Goal: Transaction & Acquisition: Book appointment/travel/reservation

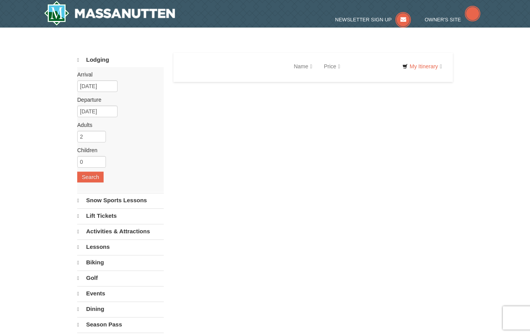
select select "9"
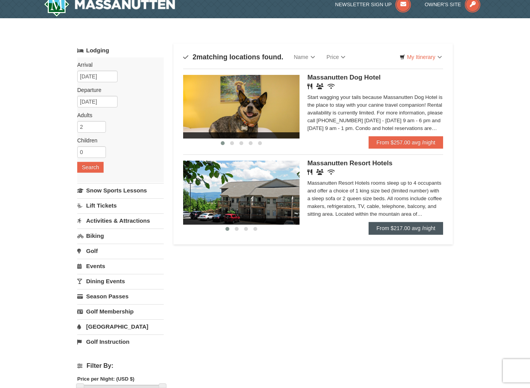
scroll to position [9, 0]
click at [416, 227] on link "From $217.00 avg /night" at bounding box center [405, 228] width 74 height 12
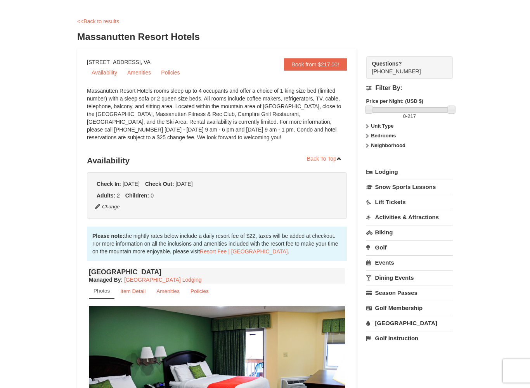
scroll to position [28, 0]
click at [325, 66] on link "Book from $217.00!" at bounding box center [315, 64] width 63 height 12
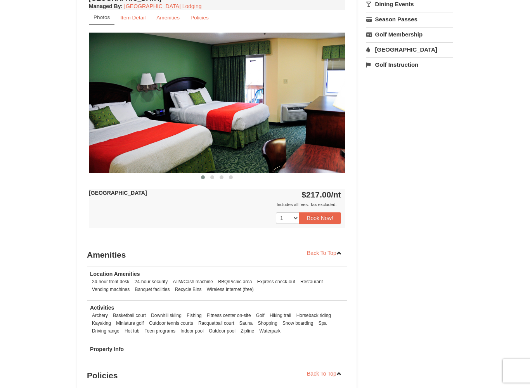
scroll to position [302, 0]
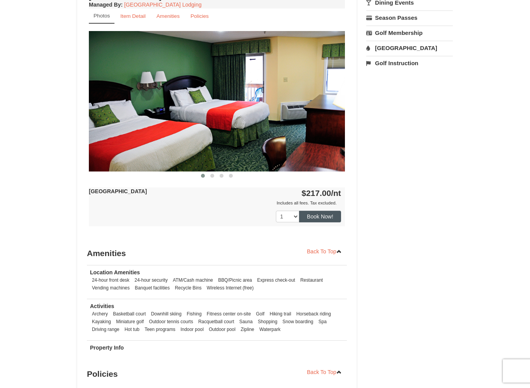
click at [321, 214] on button "Book Now!" at bounding box center [320, 217] width 42 height 12
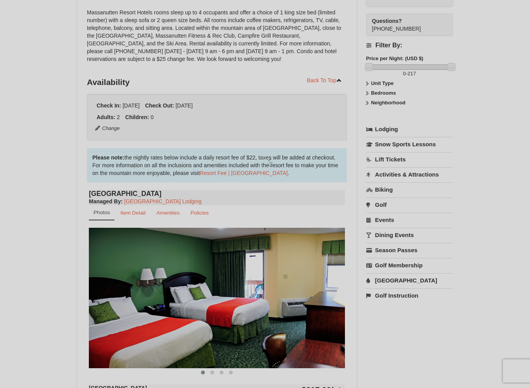
scroll to position [76, 0]
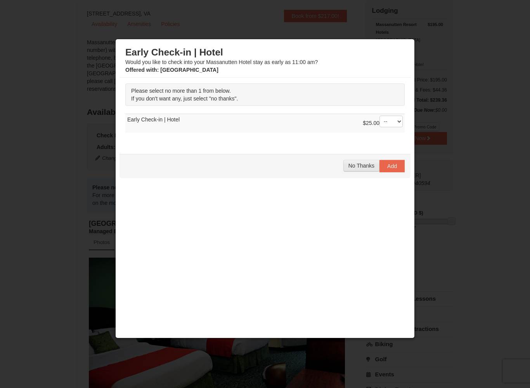
click at [366, 165] on span "No Thanks" at bounding box center [361, 165] width 26 height 6
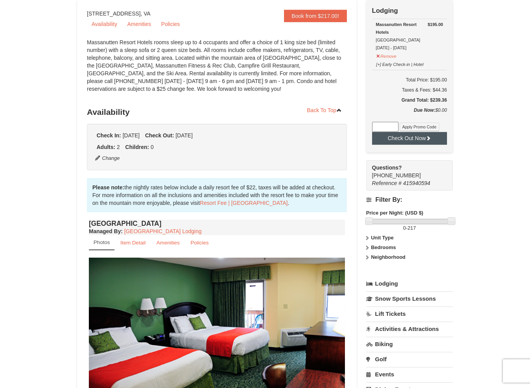
click at [409, 140] on button "Check Out Now" at bounding box center [409, 138] width 75 height 12
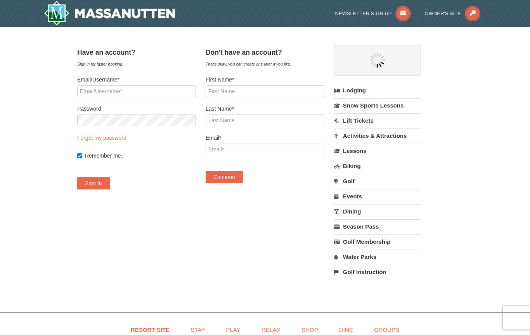
select select "9"
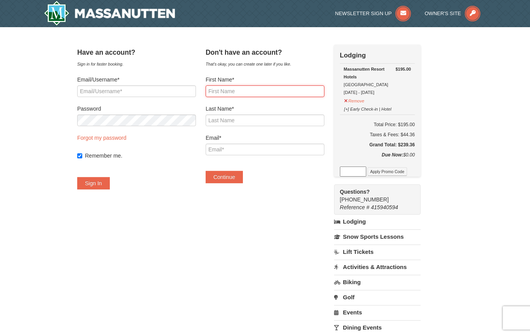
click at [272, 91] on input "First Name*" at bounding box center [264, 91] width 119 height 12
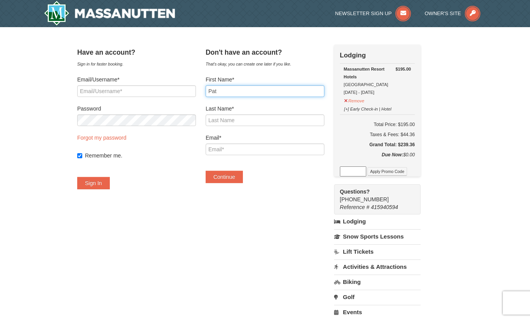
type input "Pat"
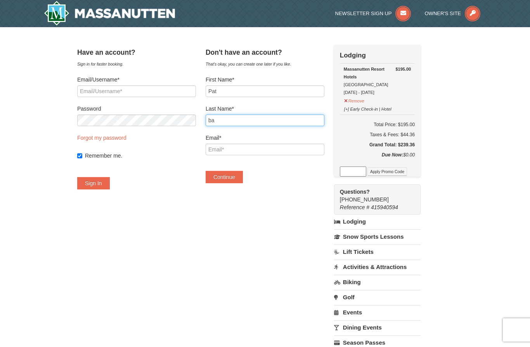
type input "b"
type input "Bagby"
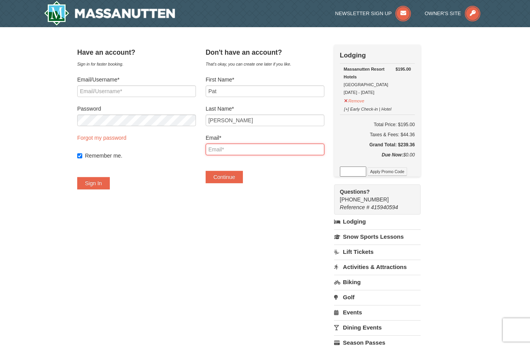
click at [281, 148] on input "Email*" at bounding box center [264, 149] width 119 height 12
type input "[EMAIL_ADDRESS][DOMAIN_NAME]"
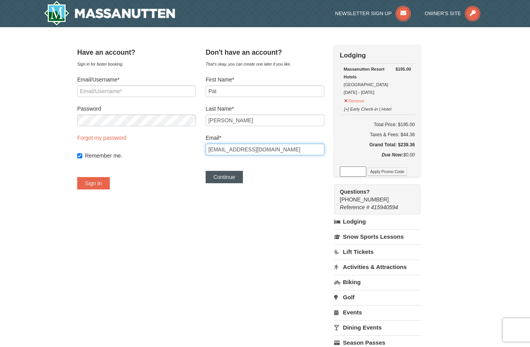
click at [243, 180] on button "Continue" at bounding box center [223, 177] width 37 height 12
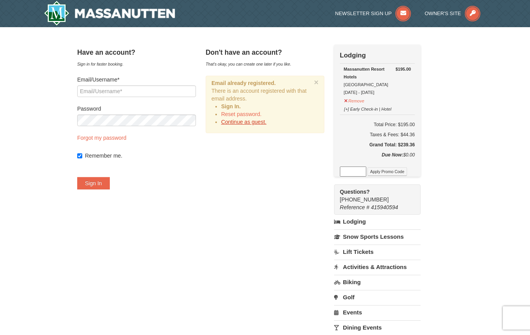
click at [266, 123] on link "Continue as guest." at bounding box center [243, 122] width 45 height 6
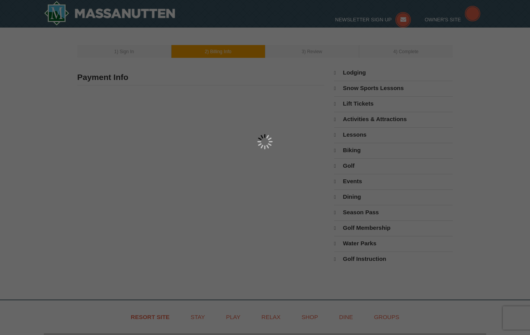
type input "[PERSON_NAME]"
type input "mpbagby@aol.com"
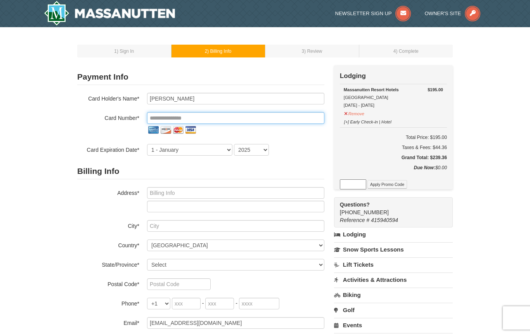
click at [218, 118] on input "tel" at bounding box center [235, 118] width 177 height 12
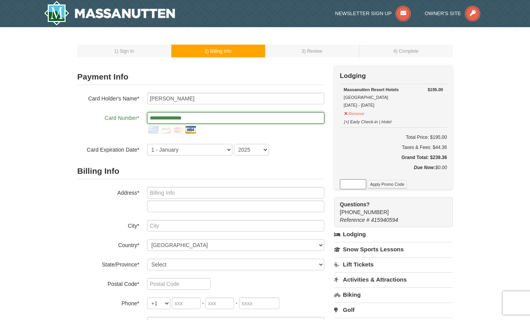
type input "**********"
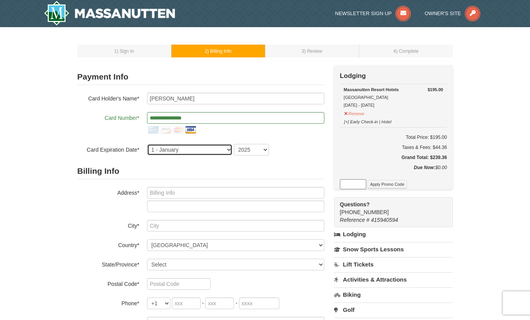
click at [226, 150] on select "1 - January 2 - February 3 - March 4 - April 5 - May 6 - June 7 - July 8 - Augu…" at bounding box center [189, 150] width 85 height 12
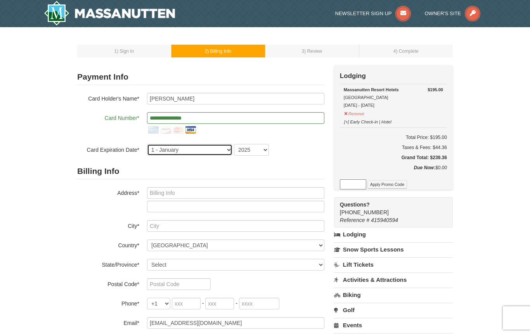
select select "3"
click at [266, 146] on select "2025 2026 2027 2028 2029 2030 2031 2032 2033 2034" at bounding box center [251, 150] width 35 height 12
select select "2029"
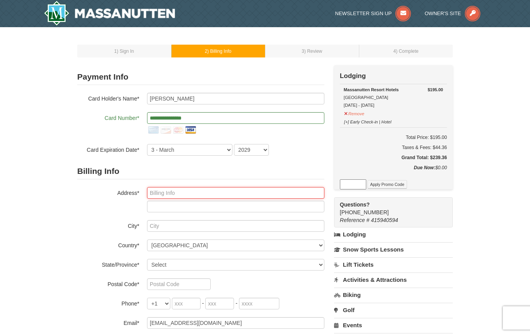
click at [202, 189] on input "text" at bounding box center [235, 193] width 177 height 12
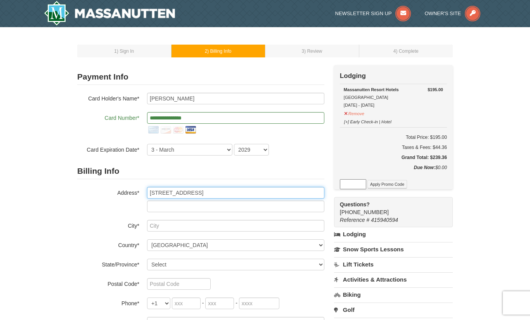
type input "10400 Colechester St"
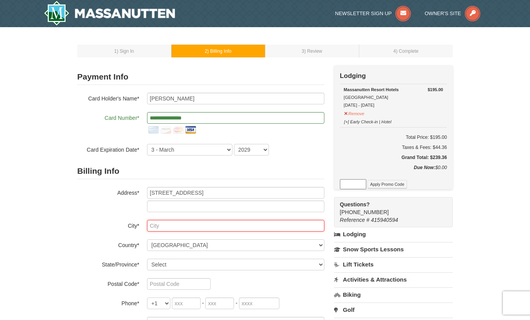
click at [245, 224] on input "text" at bounding box center [235, 226] width 177 height 12
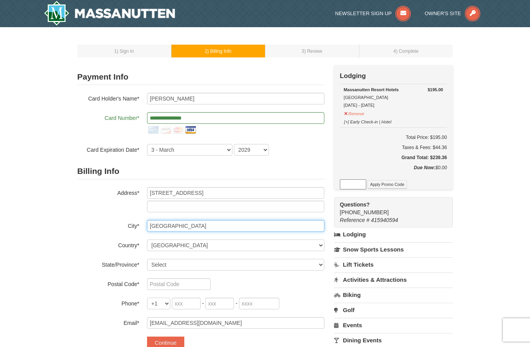
type input "Fredericksburg"
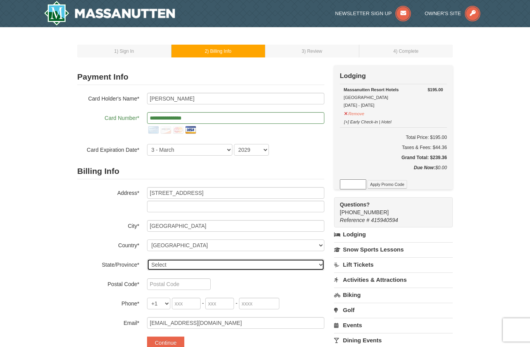
click at [320, 262] on select "Select Alabama Alaska American Samoa Arizona Arkansas California Colorado Conne…" at bounding box center [235, 265] width 177 height 12
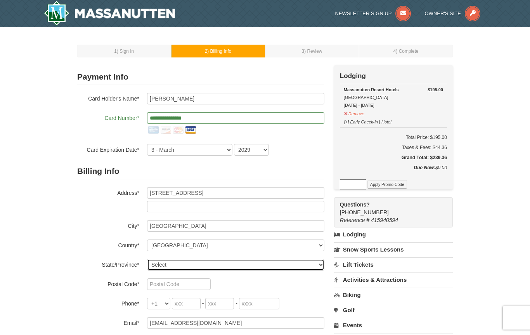
select select "VA"
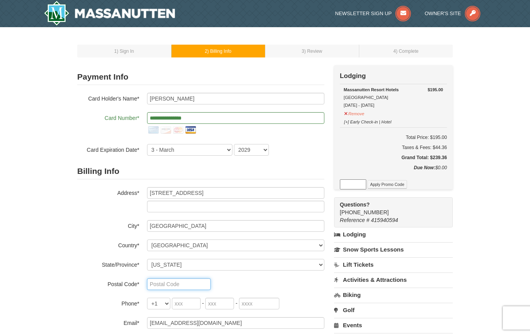
click at [201, 282] on input "text" at bounding box center [179, 284] width 64 height 12
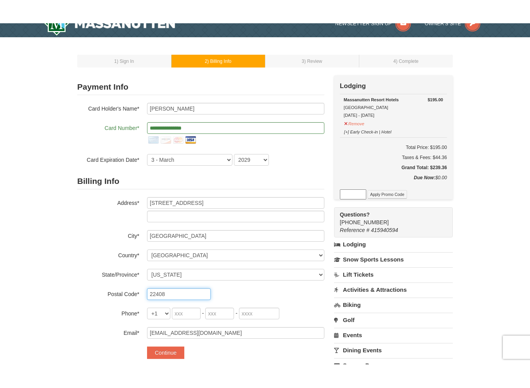
scroll to position [13, 0]
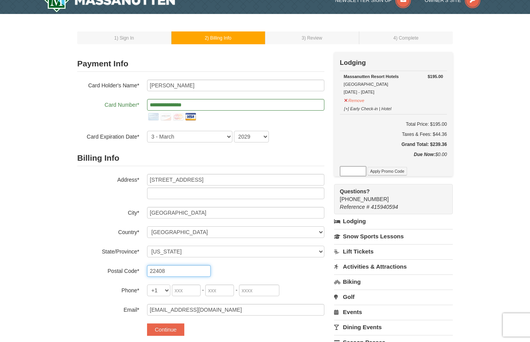
type input "22408"
click at [186, 291] on input "tel" at bounding box center [186, 290] width 29 height 12
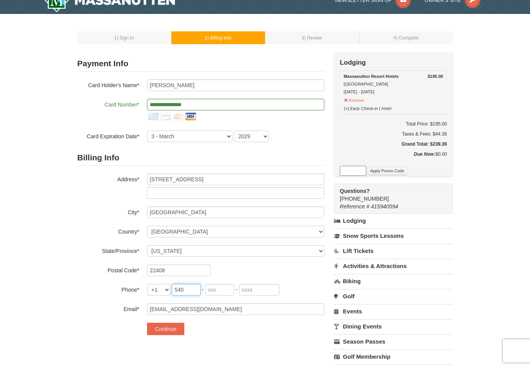
type input "540"
click at [225, 291] on input "tel" at bounding box center [219, 290] width 29 height 12
type input "760"
click at [267, 290] on input "tel" at bounding box center [259, 290] width 40 height 12
type input "4567"
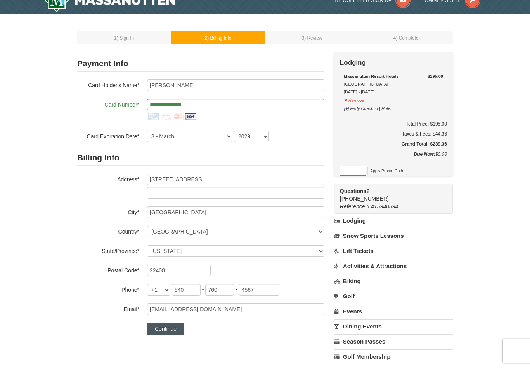
click at [174, 326] on button "Continue" at bounding box center [165, 329] width 37 height 12
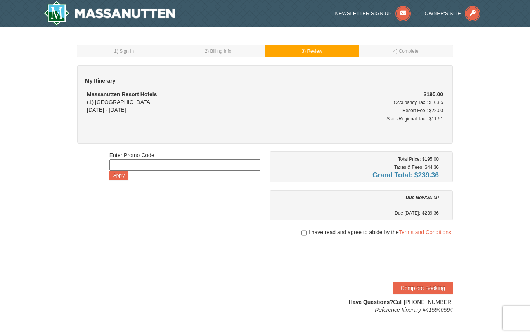
click at [309, 233] on span "I have read and agree to abide by the Terms and Conditions." at bounding box center [380, 232] width 144 height 8
click at [303, 233] on input "checkbox" at bounding box center [303, 233] width 5 height 6
checkbox input "true"
click at [423, 285] on button "Complete Booking" at bounding box center [423, 287] width 60 height 12
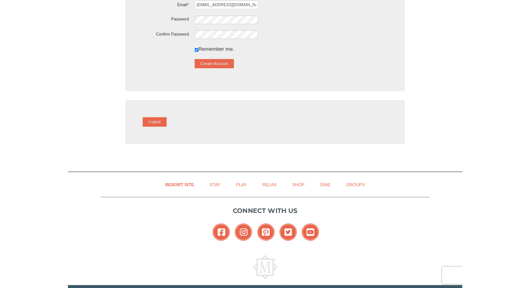
scroll to position [190, 0]
